Goal: Task Accomplishment & Management: Use online tool/utility

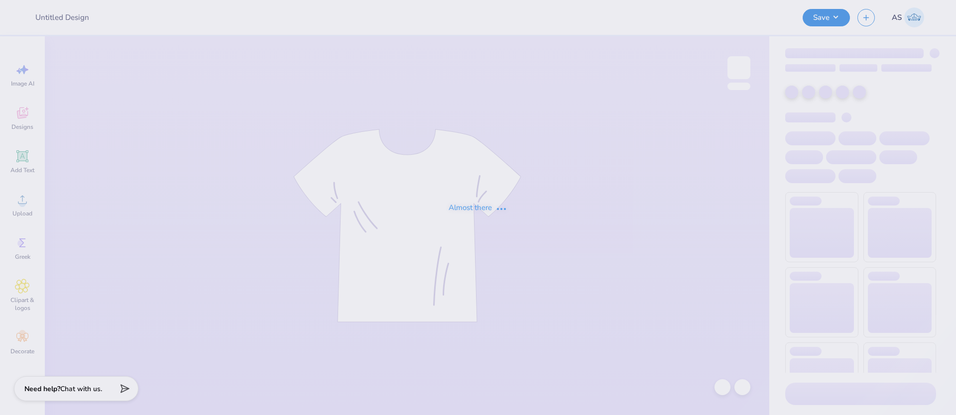
type input "AMA Merch 2025-2026"
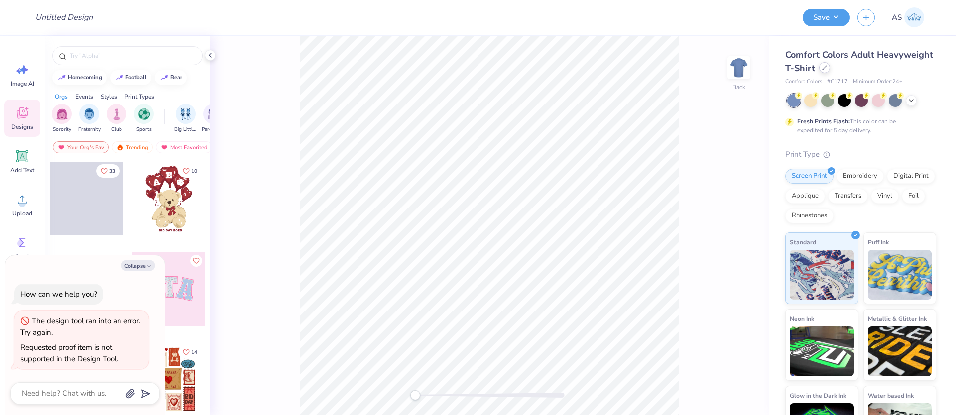
click at [830, 70] on div at bounding box center [824, 67] width 11 height 11
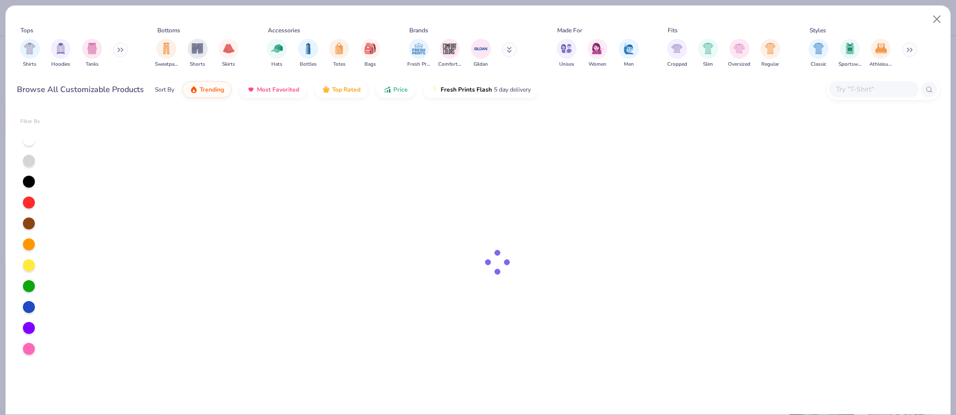
type textarea "x"
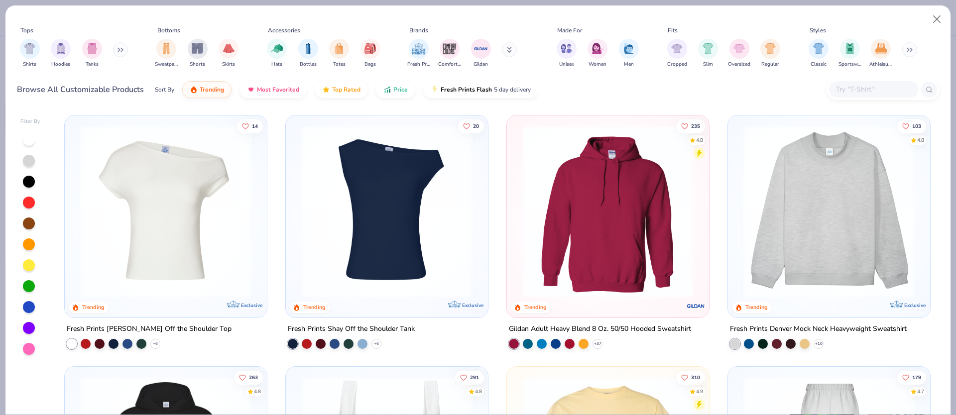
click at [856, 88] on input "text" at bounding box center [873, 89] width 77 height 11
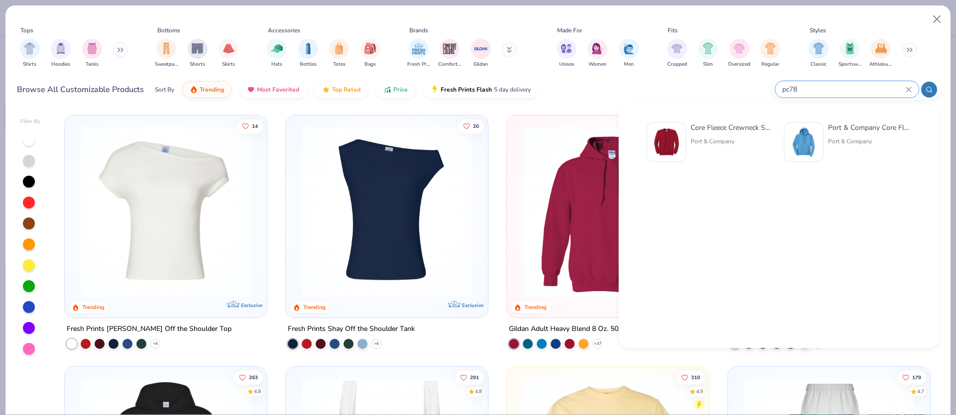
type input "pc78"
click at [741, 132] on div "Core Fleece Crewneck Sweatshirt" at bounding box center [732, 127] width 84 height 10
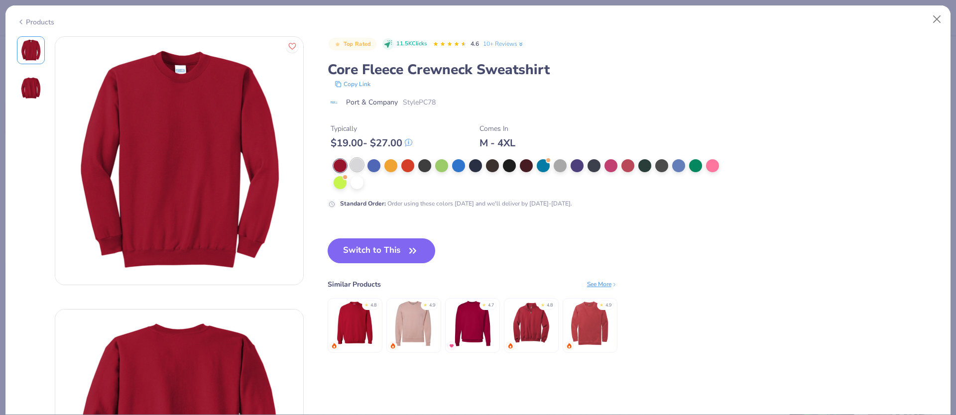
click at [357, 169] on div at bounding box center [356, 164] width 13 height 13
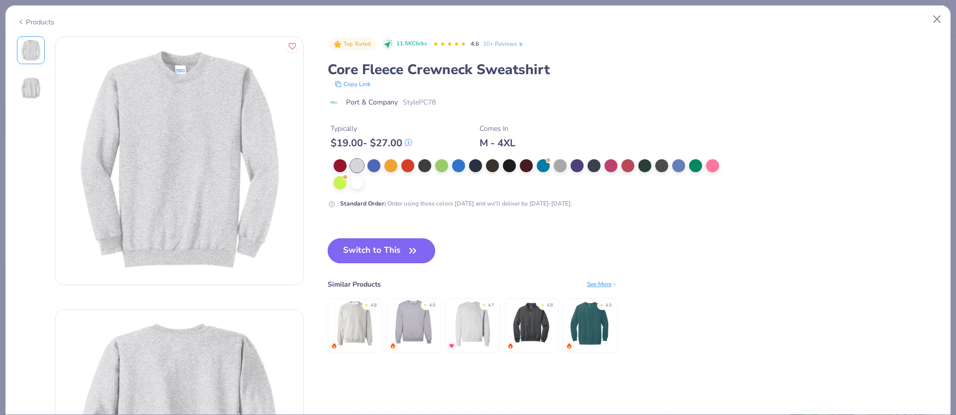
click at [393, 248] on button "Switch to This" at bounding box center [382, 250] width 108 height 25
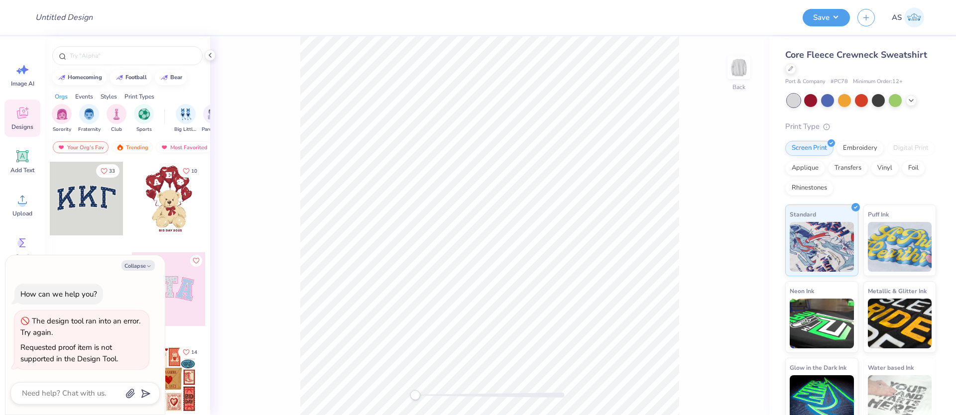
type textarea "x"
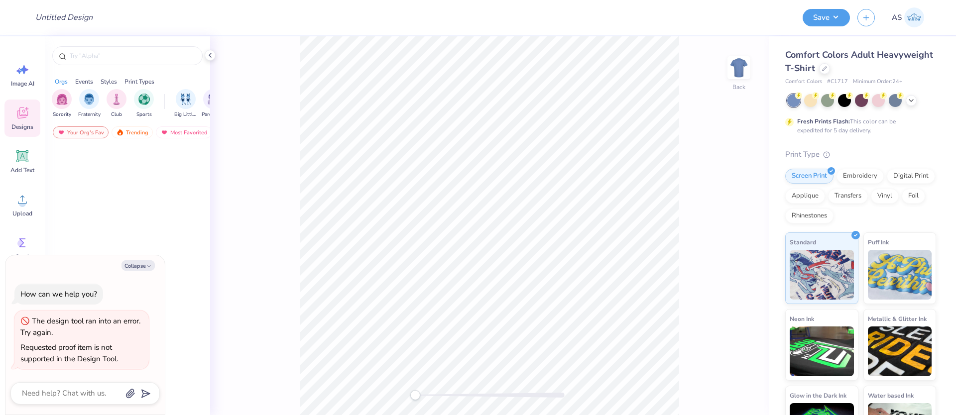
type textarea "x"
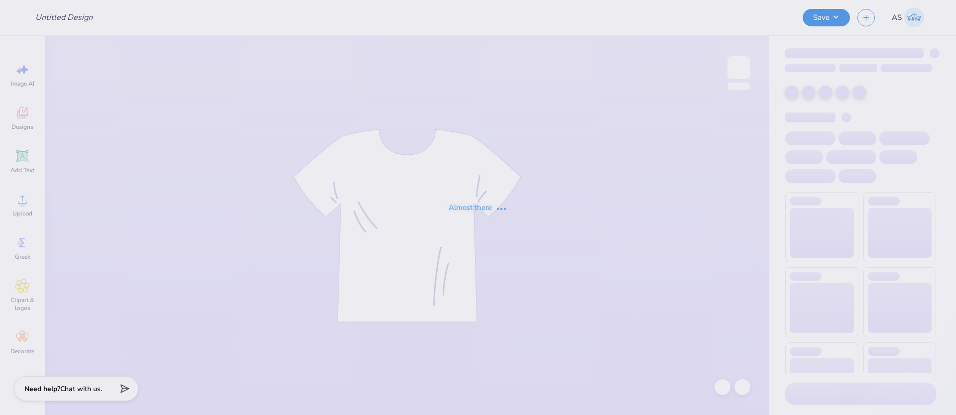
type input "Barn Formal 1"
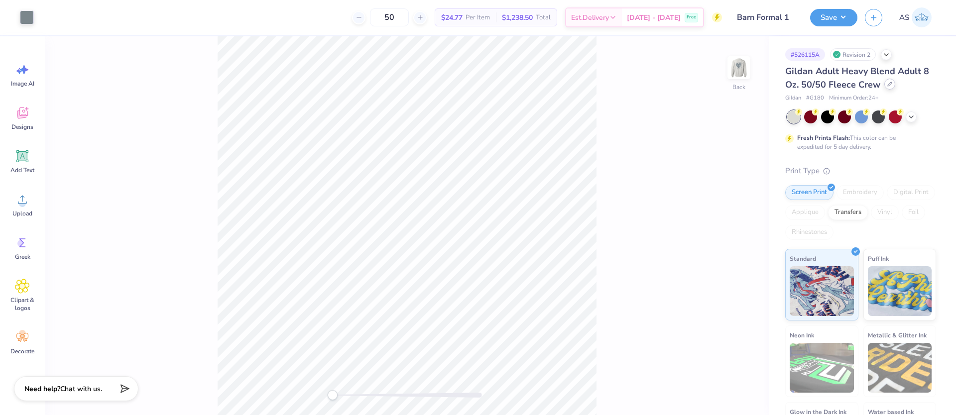
click at [888, 84] on icon at bounding box center [889, 84] width 4 height 4
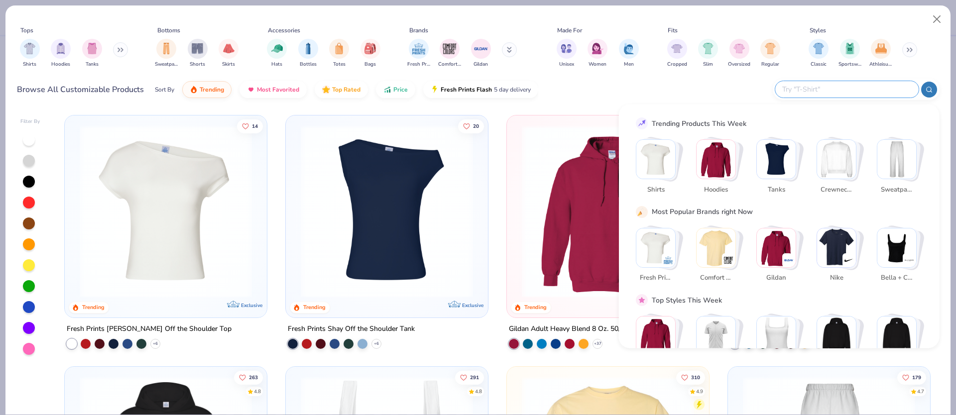
click at [842, 89] on input "text" at bounding box center [846, 89] width 130 height 11
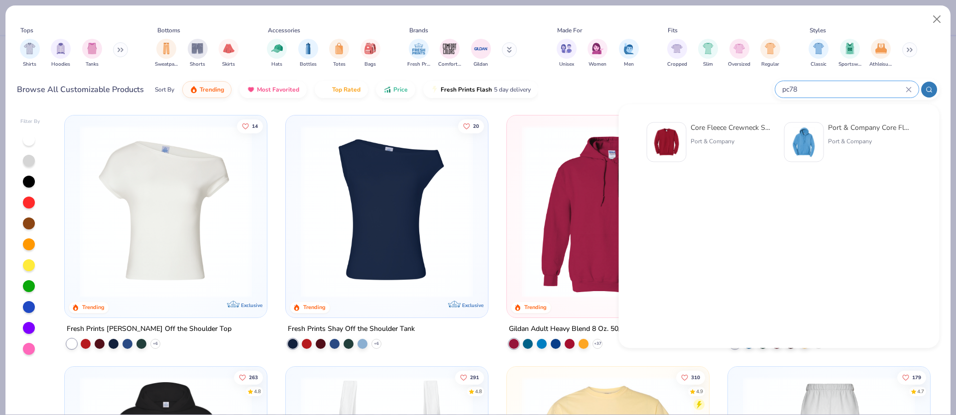
type input "pc78"
click at [667, 136] on img at bounding box center [666, 142] width 31 height 31
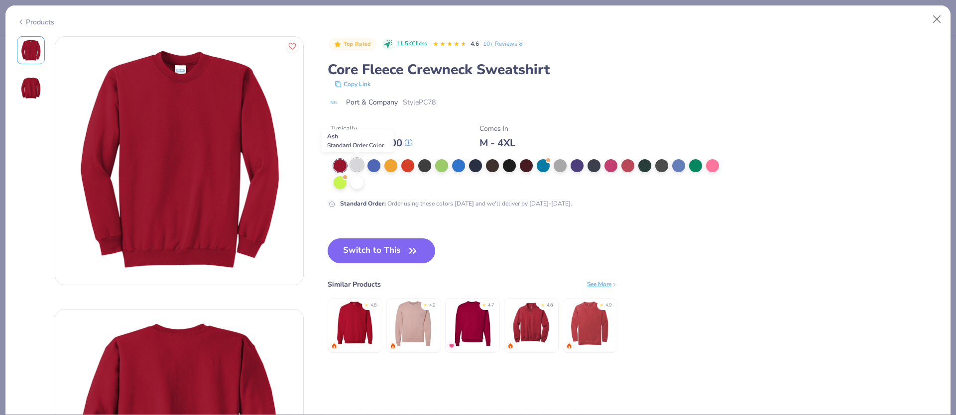
drag, startPoint x: 355, startPoint y: 165, endPoint x: 356, endPoint y: 182, distance: 17.4
click at [355, 165] on div at bounding box center [356, 164] width 13 height 13
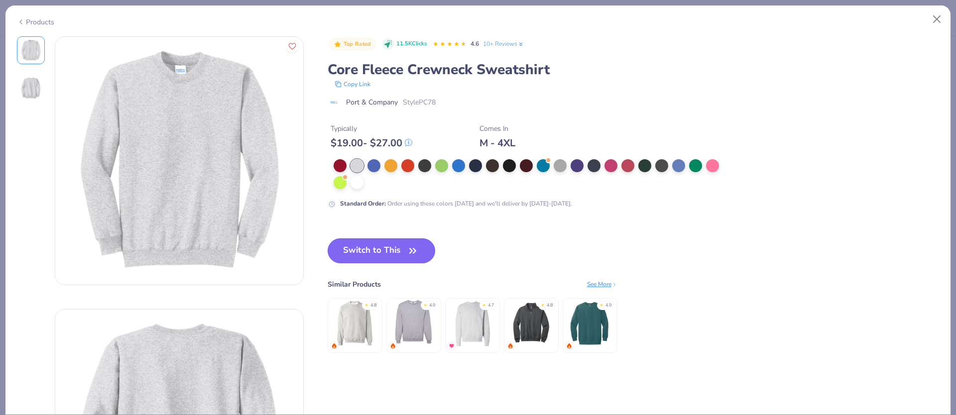
click at [388, 258] on button "Switch to This" at bounding box center [382, 250] width 108 height 25
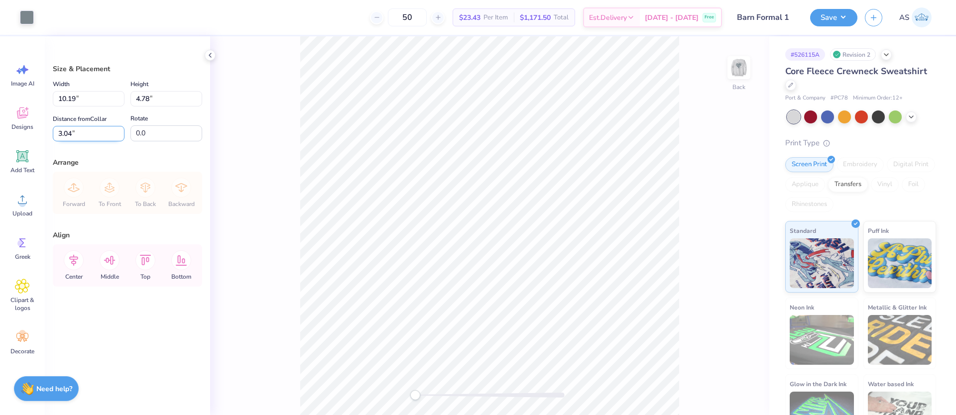
click at [70, 132] on input "3.04" at bounding box center [89, 133] width 72 height 15
type input "3.00"
drag, startPoint x: 63, startPoint y: 96, endPoint x: 77, endPoint y: 96, distance: 13.4
click at [77, 96] on input "10.19" at bounding box center [89, 98] width 72 height 15
type input "11.00"
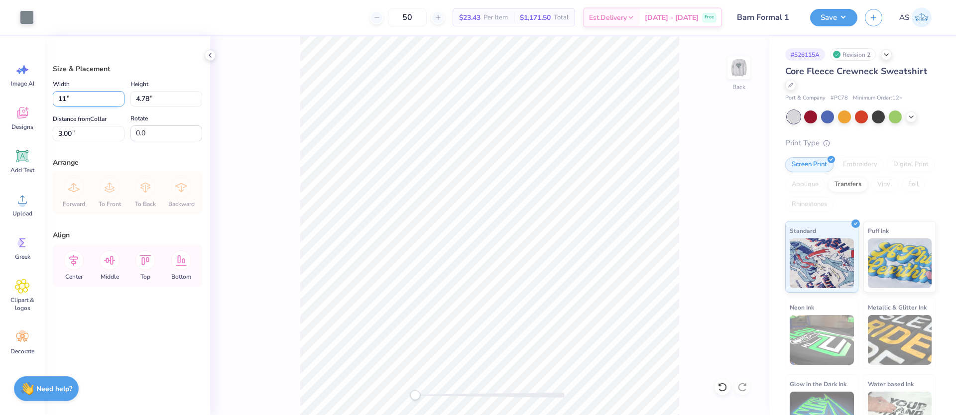
type input "5.16"
click at [70, 132] on input "2.81" at bounding box center [89, 133] width 72 height 15
type input "1"
type input "2"
type input "3"
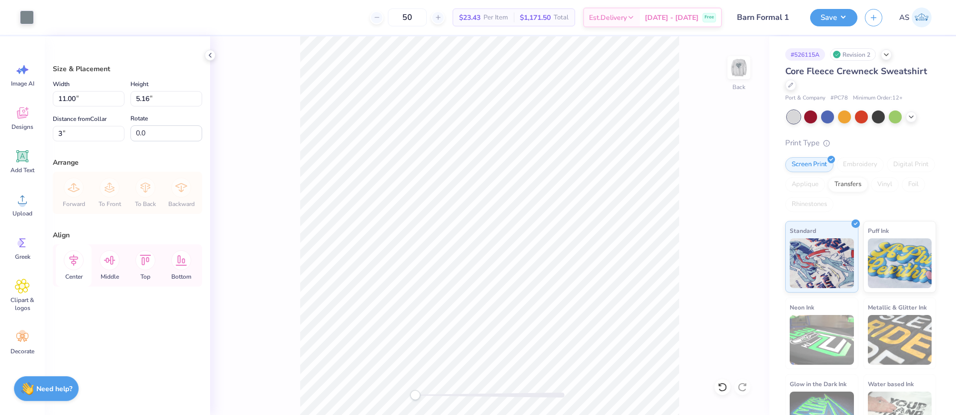
click at [81, 262] on icon at bounding box center [74, 260] width 20 height 20
click at [30, 15] on div at bounding box center [27, 16] width 14 height 14
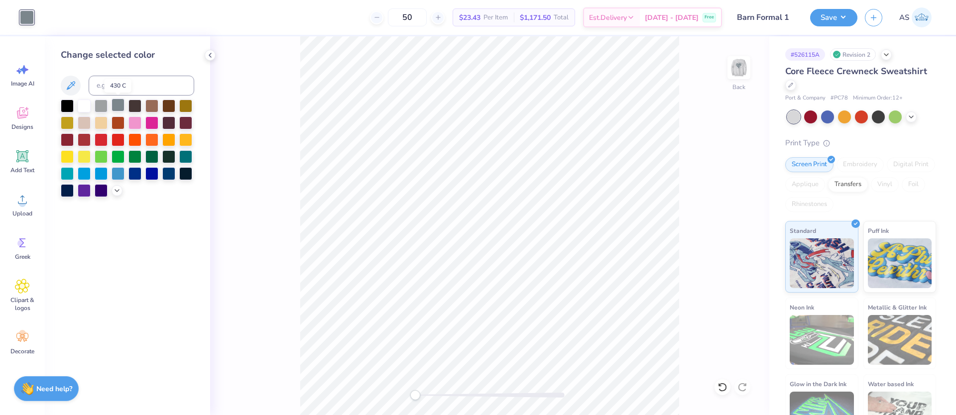
click at [118, 106] on div at bounding box center [117, 105] width 13 height 13
click at [114, 189] on icon at bounding box center [117, 190] width 8 height 8
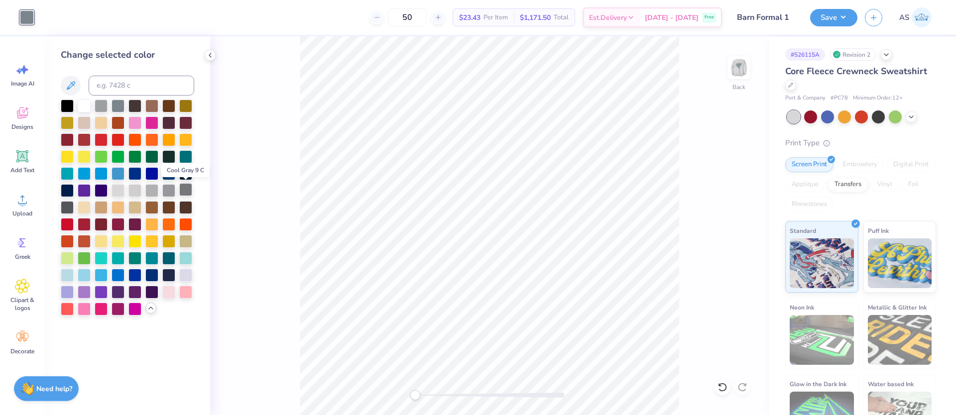
click at [184, 190] on div at bounding box center [185, 189] width 13 height 13
click at [66, 206] on div at bounding box center [67, 206] width 13 height 13
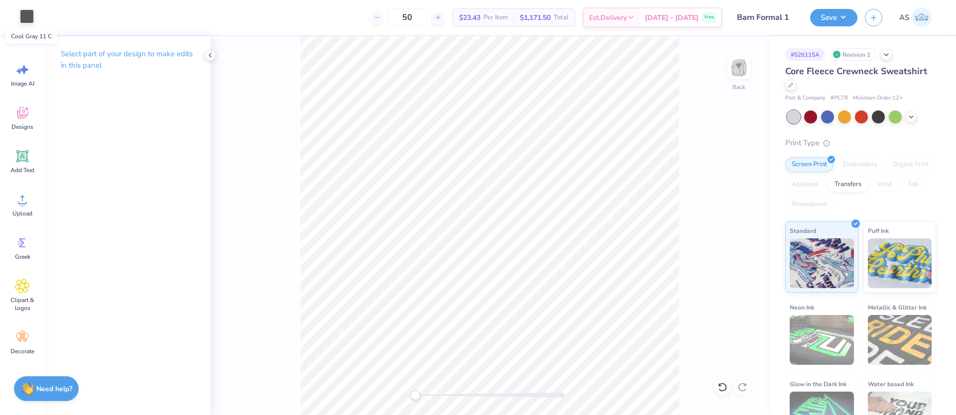
click at [27, 17] on div at bounding box center [27, 16] width 14 height 14
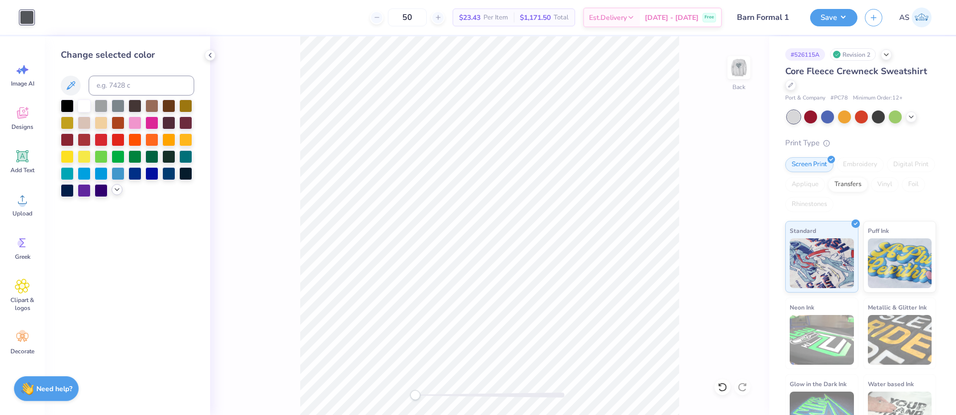
click at [121, 193] on div at bounding box center [116, 189] width 11 height 11
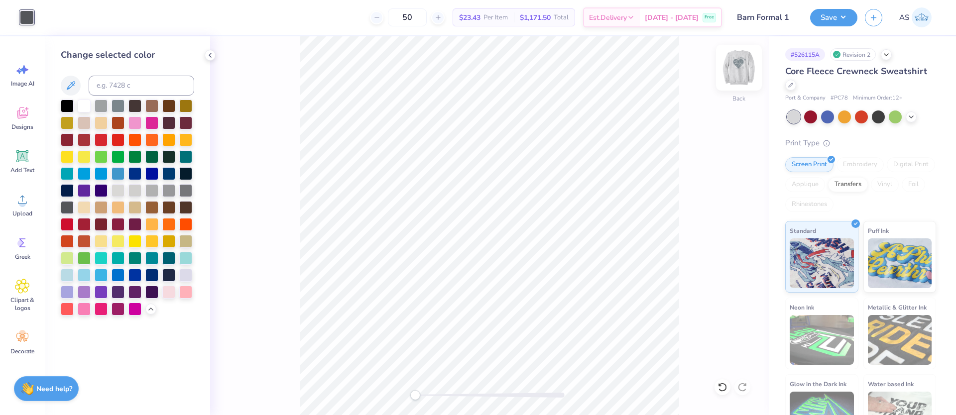
click at [742, 68] on img at bounding box center [739, 68] width 40 height 40
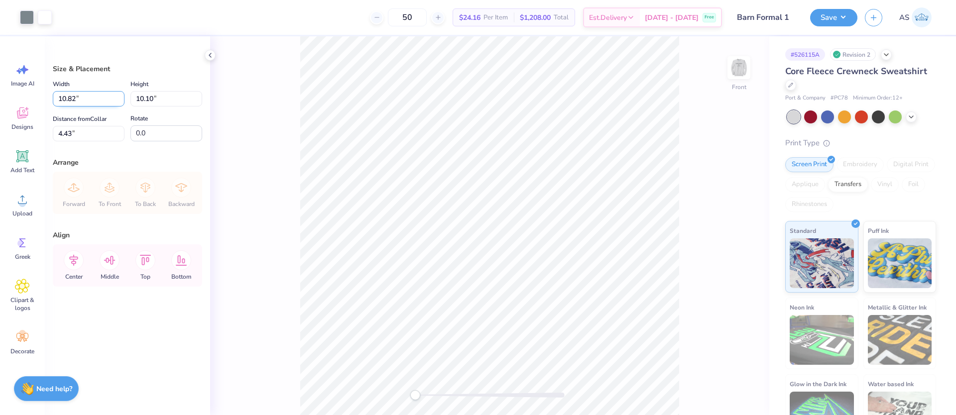
drag, startPoint x: 59, startPoint y: 97, endPoint x: 77, endPoint y: 96, distance: 18.0
click at [77, 96] on input "10.82" at bounding box center [89, 98] width 72 height 15
type input "11.00"
type input "10.27"
drag, startPoint x: 57, startPoint y: 135, endPoint x: 71, endPoint y: 134, distance: 14.0
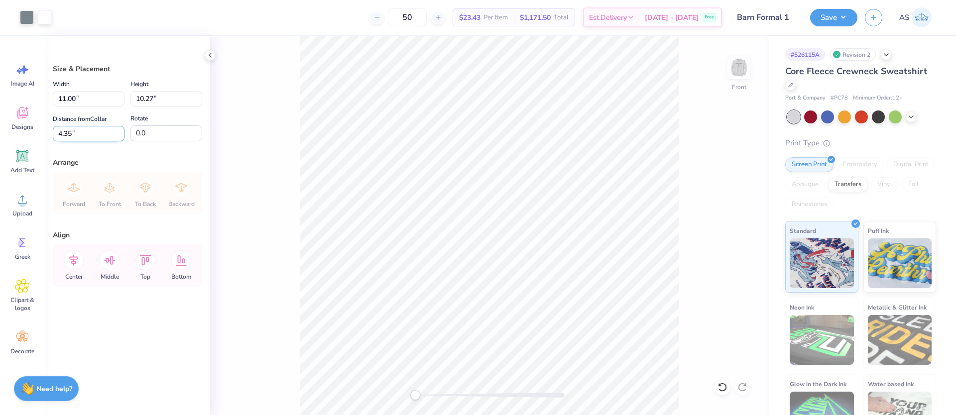
click at [71, 134] on input "4.35" at bounding box center [89, 133] width 72 height 15
type input "3.00"
click at [22, 21] on div at bounding box center [27, 16] width 14 height 14
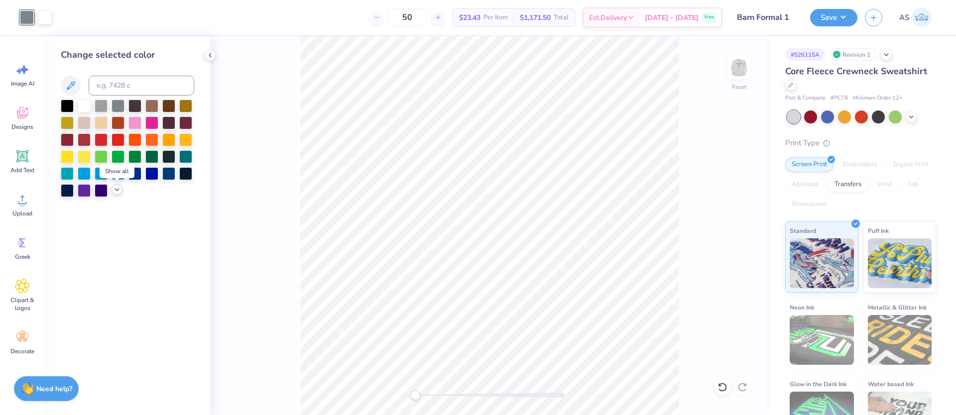
click at [114, 194] on div at bounding box center [116, 189] width 11 height 11
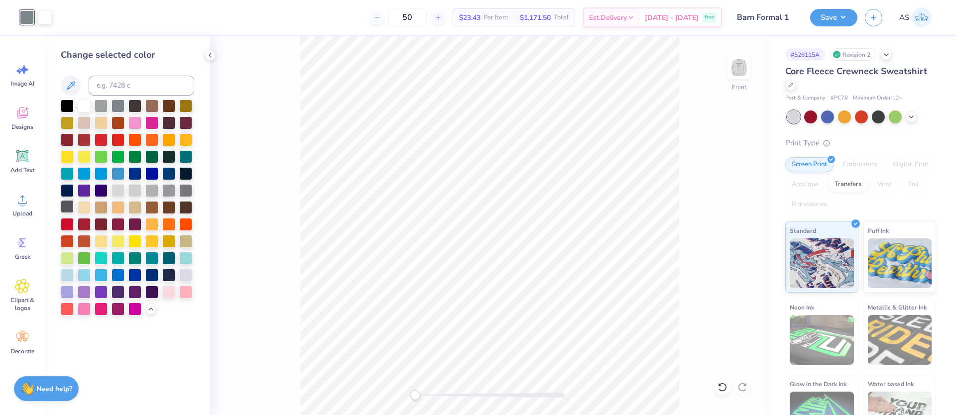
click at [64, 207] on div at bounding box center [67, 206] width 13 height 13
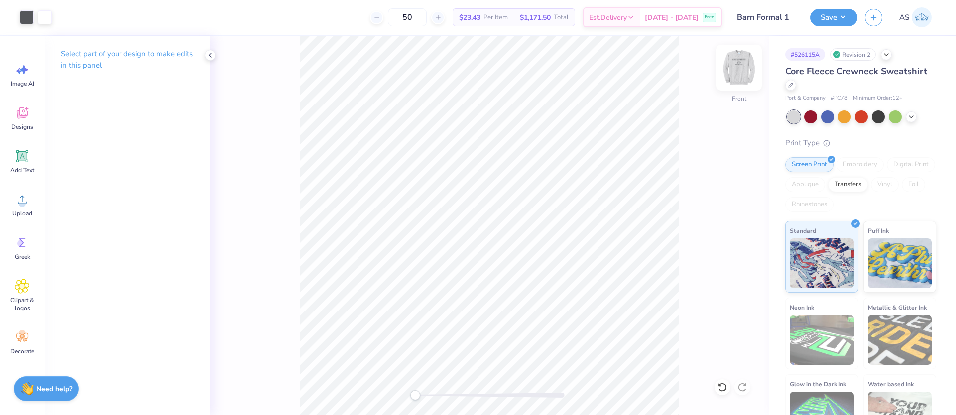
click at [737, 75] on img at bounding box center [739, 68] width 40 height 40
click at [737, 75] on img at bounding box center [739, 68] width 20 height 20
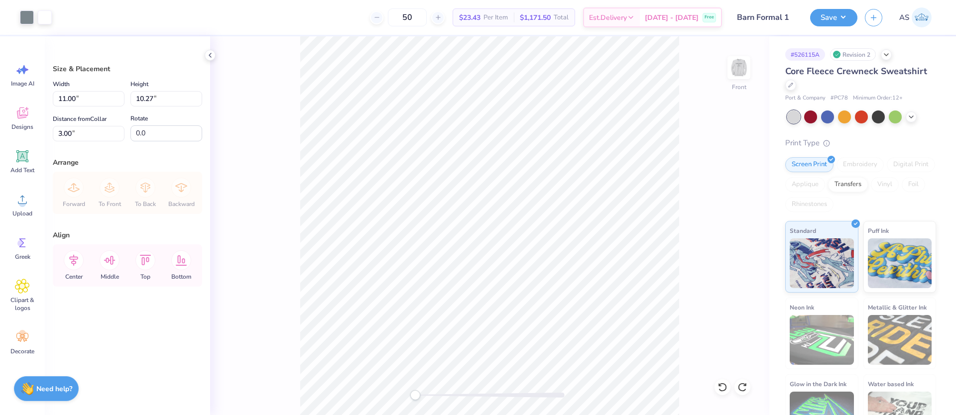
type input "11.00"
type input "10.27"
type input "3.00"
click at [78, 255] on icon at bounding box center [74, 260] width 20 height 20
click at [80, 259] on icon at bounding box center [74, 260] width 20 height 20
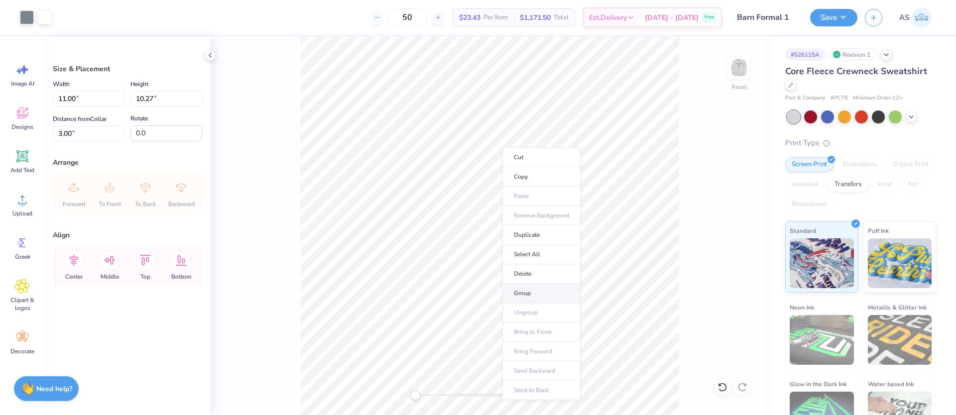
click at [535, 289] on li "Group" at bounding box center [541, 293] width 78 height 19
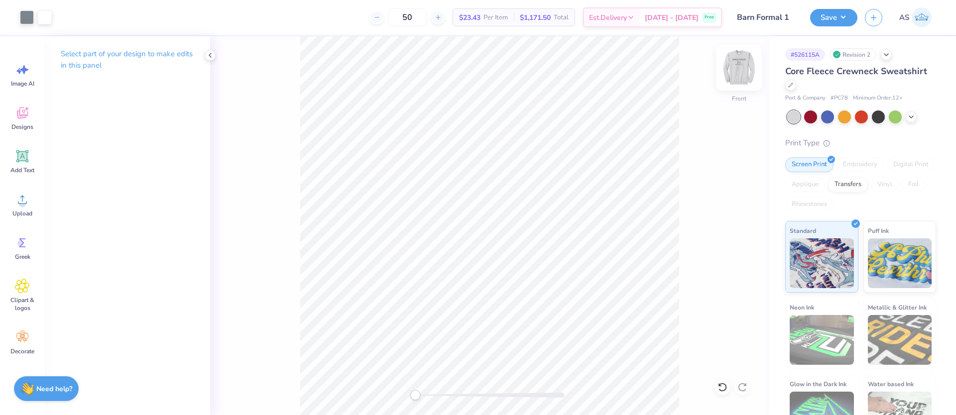
click at [736, 64] on img at bounding box center [739, 68] width 40 height 40
click at [728, 63] on img at bounding box center [739, 68] width 40 height 40
click at [833, 19] on button "Save" at bounding box center [833, 15] width 47 height 17
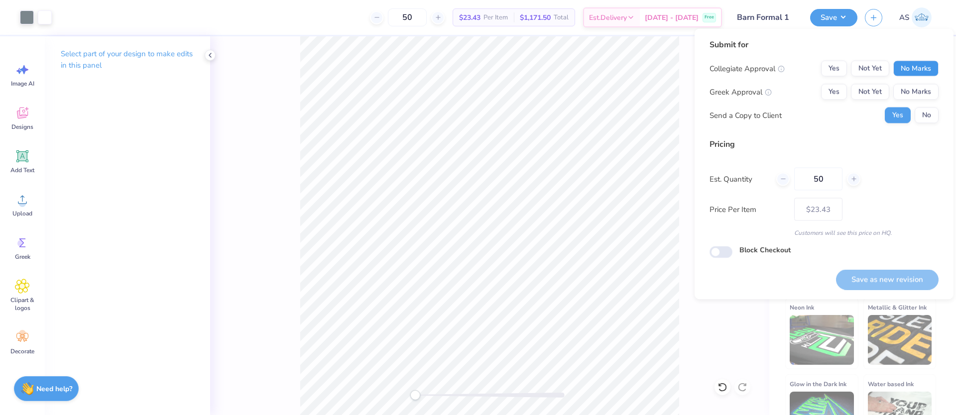
click at [903, 63] on button "No Marks" at bounding box center [915, 69] width 45 height 16
click at [836, 90] on button "Yes" at bounding box center [834, 92] width 26 height 16
click at [882, 283] on button "Save as new revision" at bounding box center [887, 279] width 103 height 20
type input "$23.43"
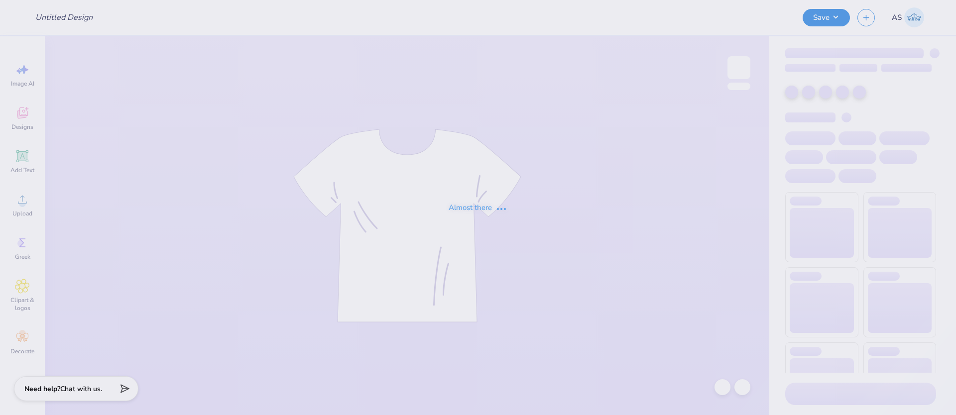
type input "Barn Formal 1"
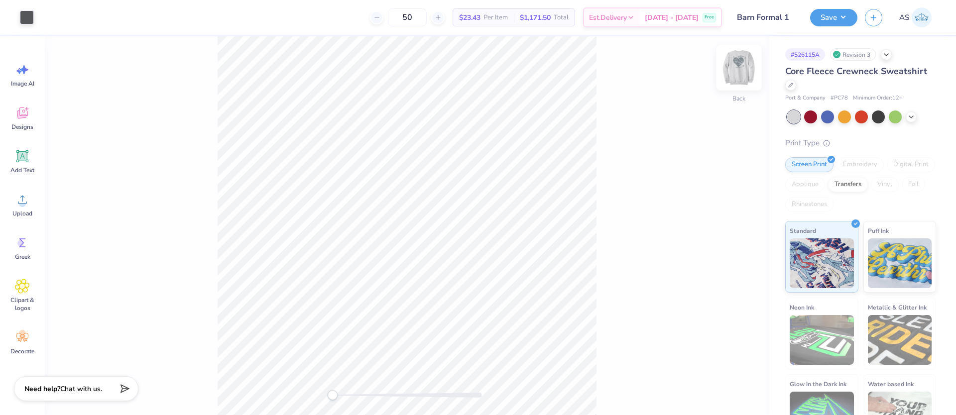
click at [741, 64] on img at bounding box center [739, 68] width 40 height 40
click at [26, 17] on div at bounding box center [27, 16] width 14 height 14
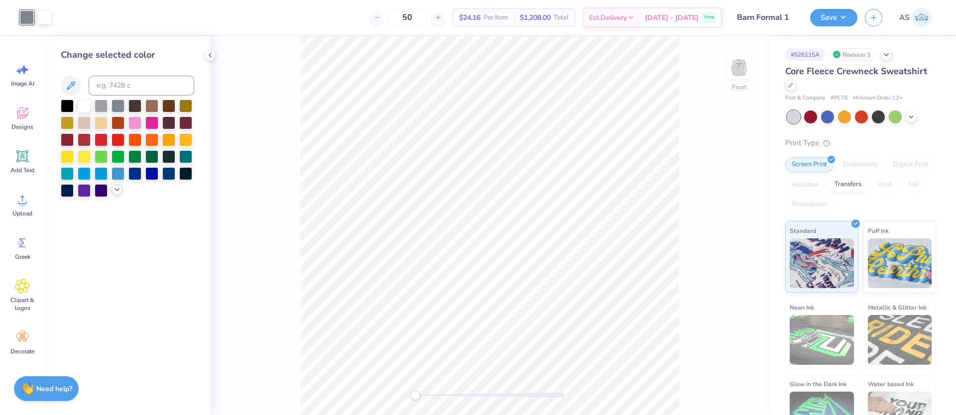
click at [115, 190] on icon at bounding box center [117, 190] width 8 height 8
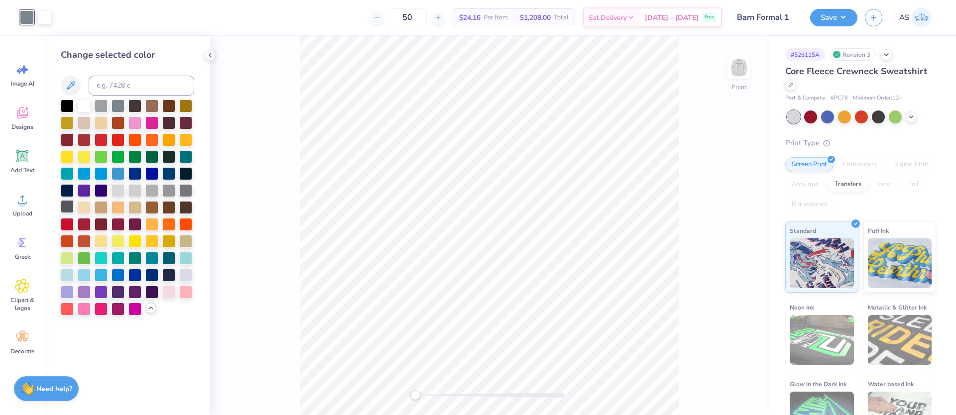
click at [67, 209] on div at bounding box center [67, 206] width 13 height 13
click at [850, 17] on button "Save" at bounding box center [833, 15] width 47 height 17
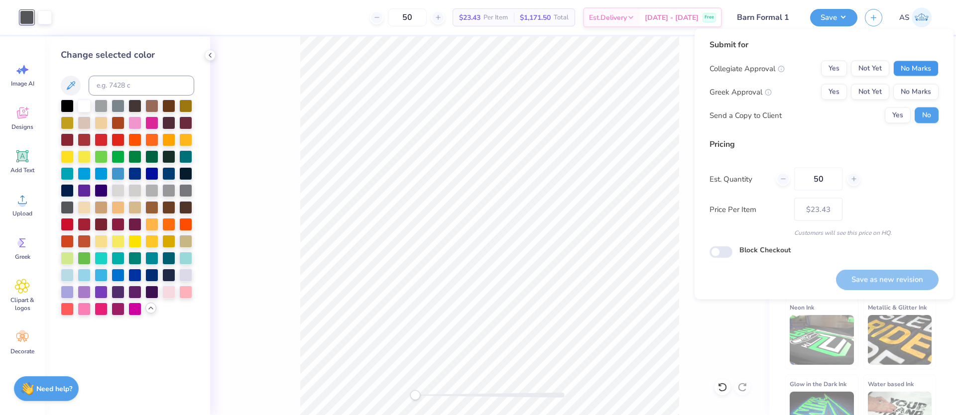
click at [903, 61] on button "No Marks" at bounding box center [915, 69] width 45 height 16
click at [833, 87] on button "Yes" at bounding box center [834, 92] width 26 height 16
click at [880, 275] on button "Save as new revision" at bounding box center [887, 279] width 103 height 20
type input "$23.43"
